Goal: Download file/media

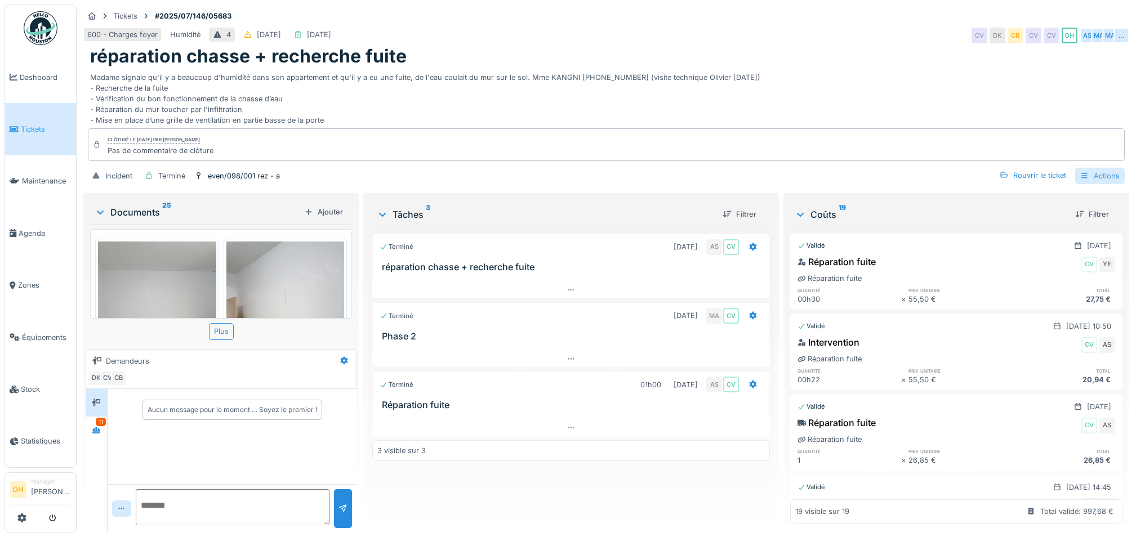
click at [1080, 171] on div "Actions" at bounding box center [1100, 176] width 50 height 16
click at [1039, 220] on div "Rapport sur les coûts" at bounding box center [1029, 218] width 139 height 17
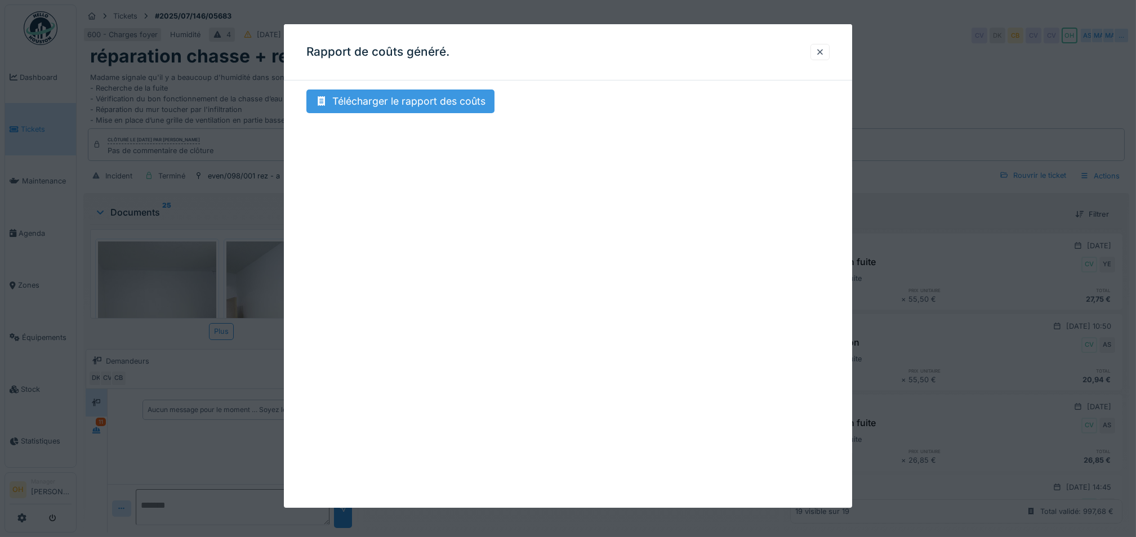
click at [389, 103] on div "Télécharger le rapport des coûts" at bounding box center [400, 102] width 188 height 24
click at [824, 46] on div at bounding box center [820, 52] width 19 height 16
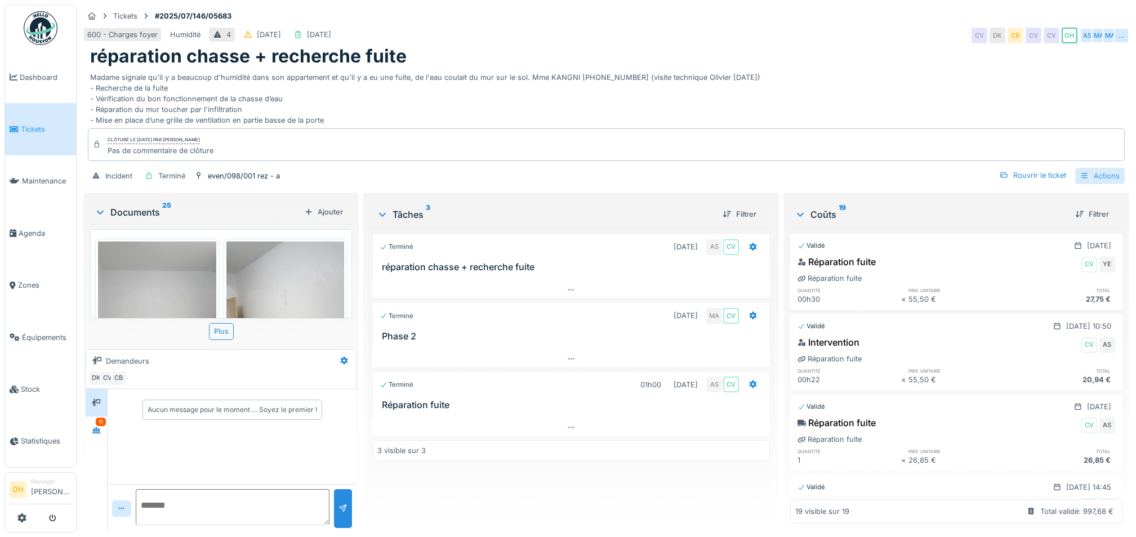
click at [1105, 177] on div "Actions" at bounding box center [1100, 176] width 50 height 16
click at [1025, 231] on div "Bon de travail" at bounding box center [1029, 234] width 139 height 17
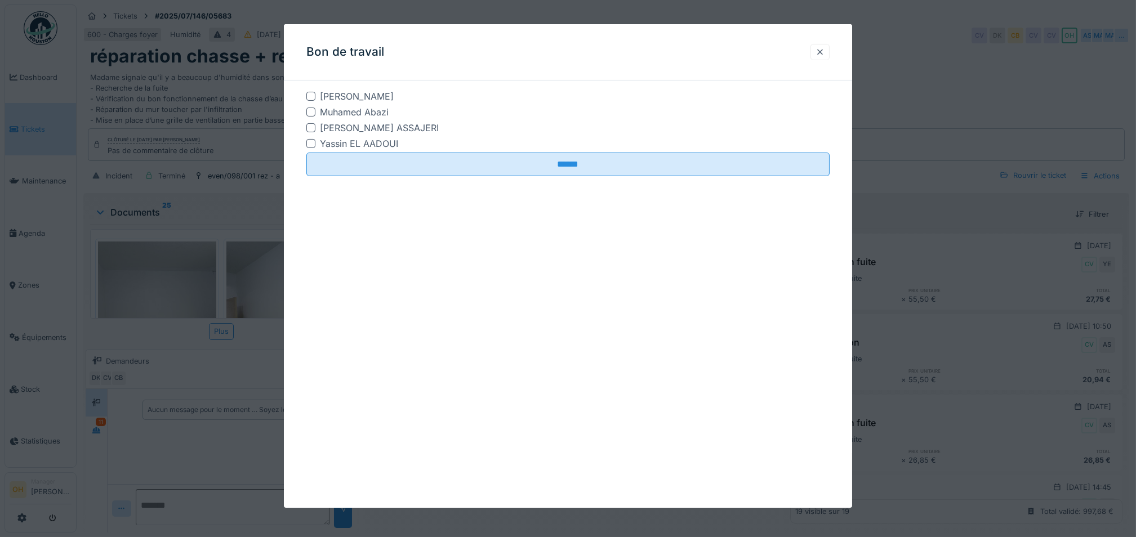
click at [818, 54] on div at bounding box center [820, 52] width 19 height 16
